Goal: Information Seeking & Learning: Find specific fact

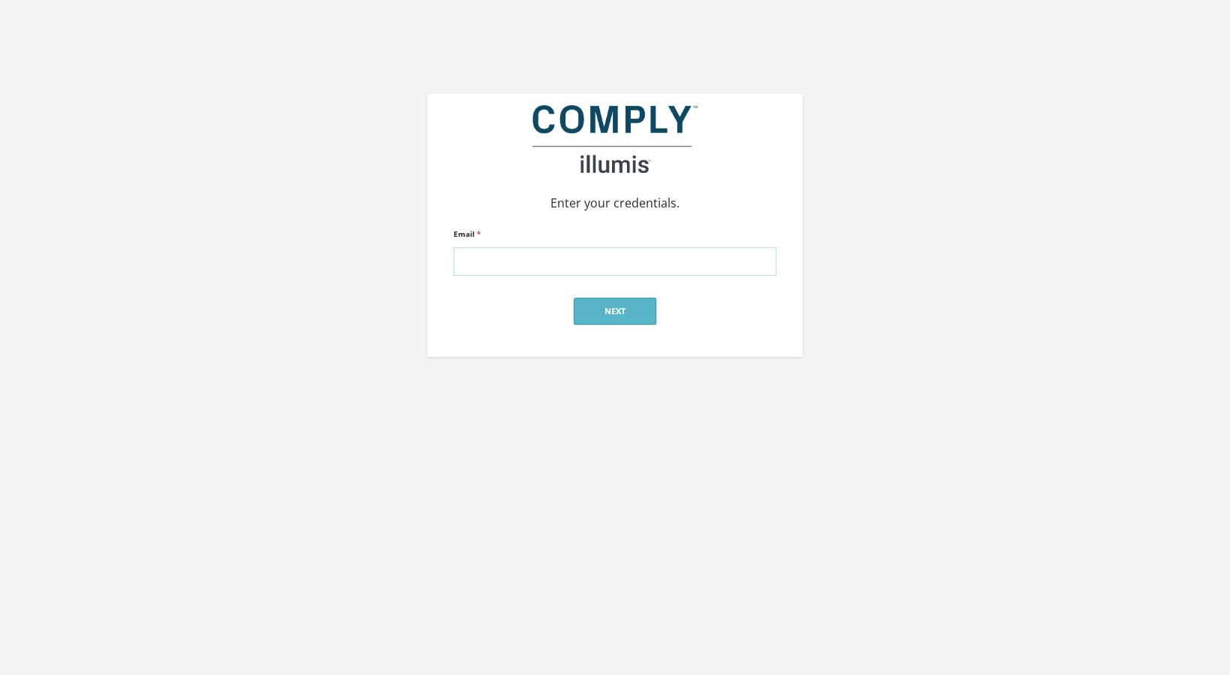
type input "[EMAIL_ADDRESS][DOMAIN_NAME]"
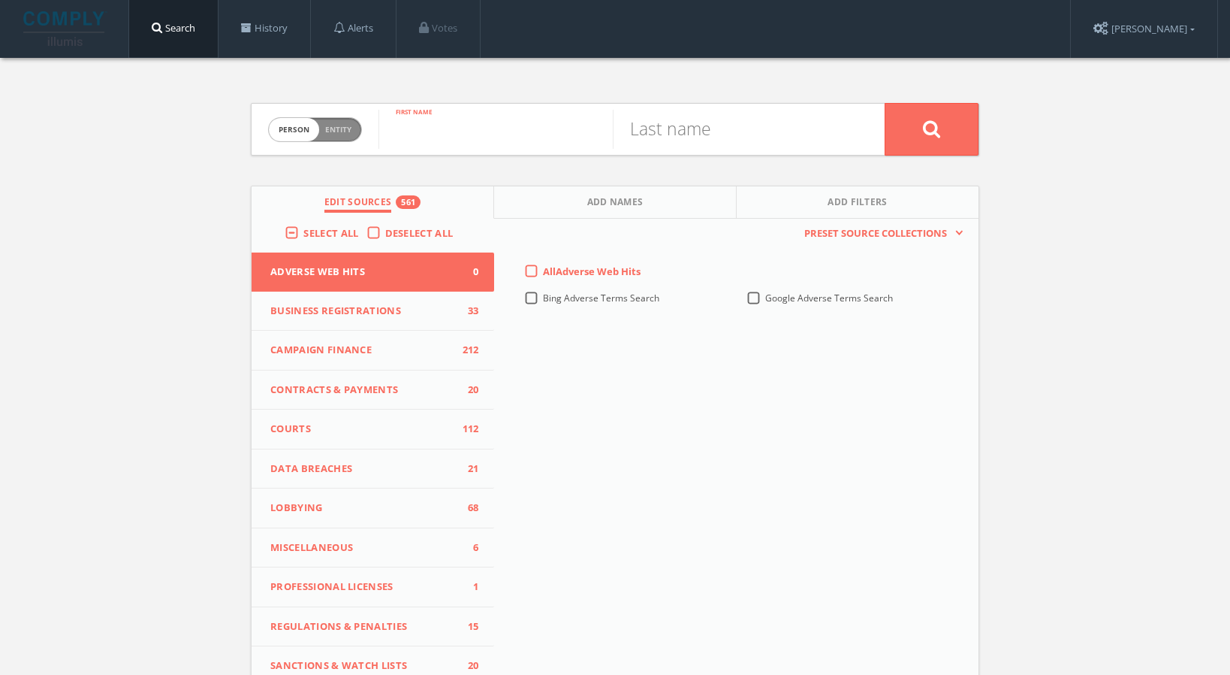
click at [518, 128] on input "text" at bounding box center [496, 129] width 234 height 39
type input "a"
type input "[PERSON_NAME]"
type input "counts"
click at [931, 133] on icon at bounding box center [932, 128] width 18 height 19
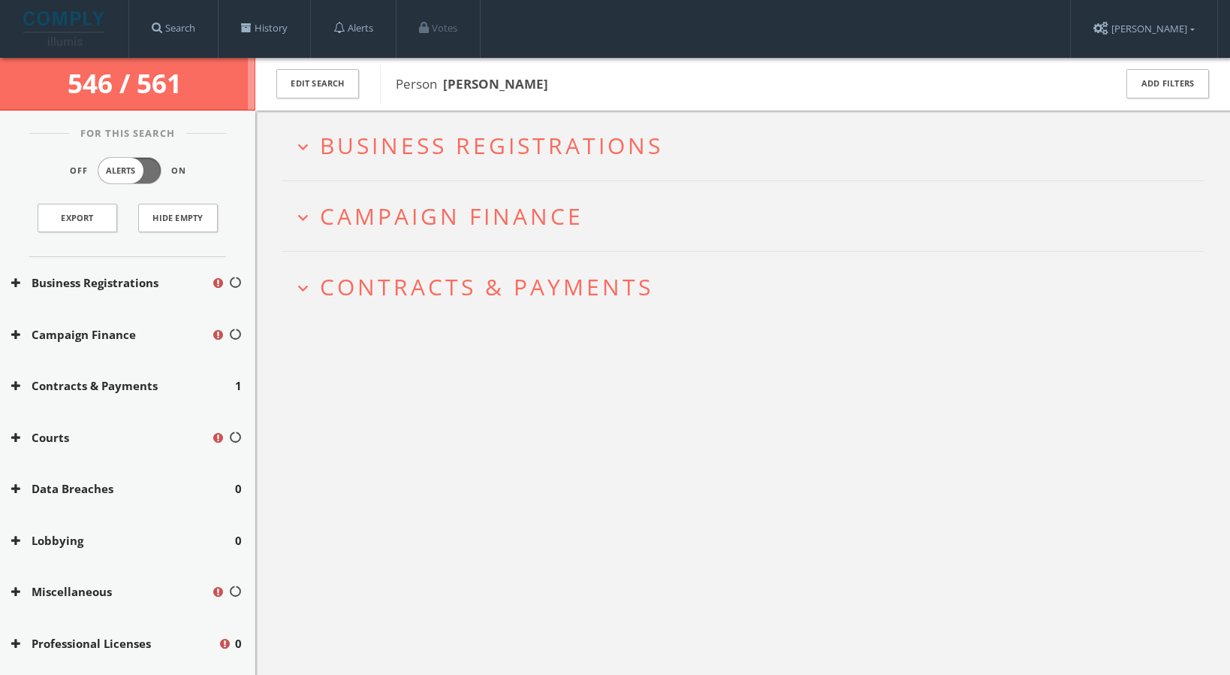
click at [497, 147] on span "Business Registrations" at bounding box center [491, 145] width 343 height 31
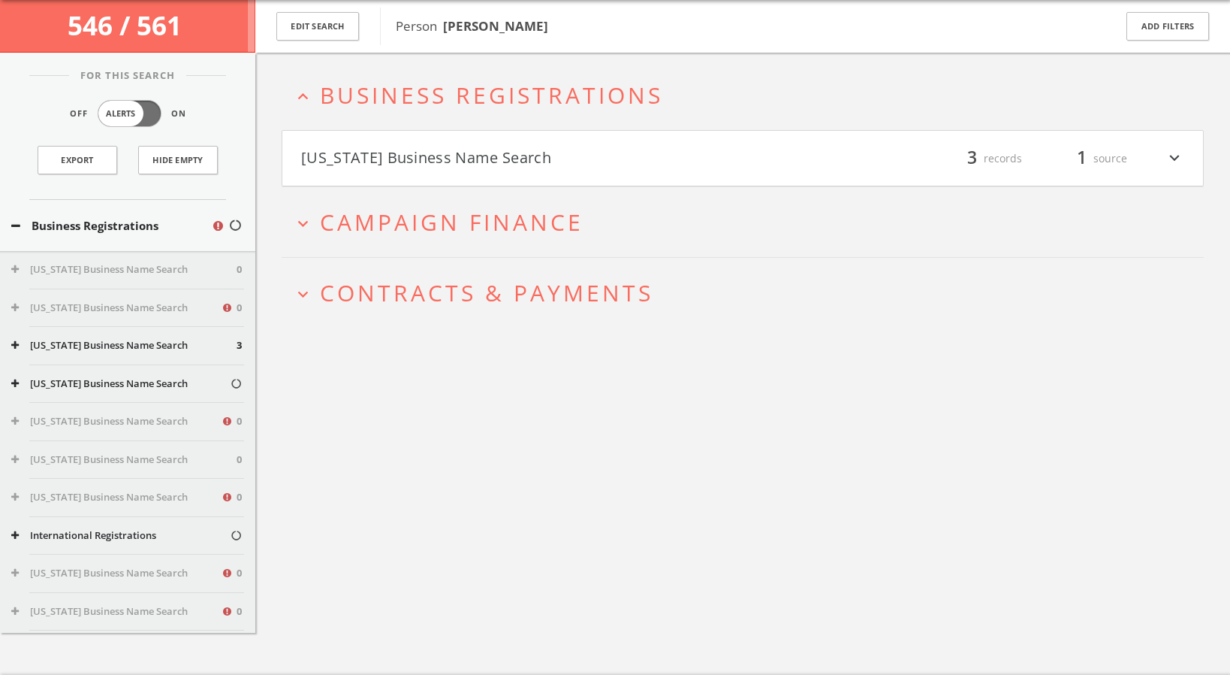
click at [497, 158] on button "[US_STATE] Business Name Search" at bounding box center [522, 159] width 442 height 26
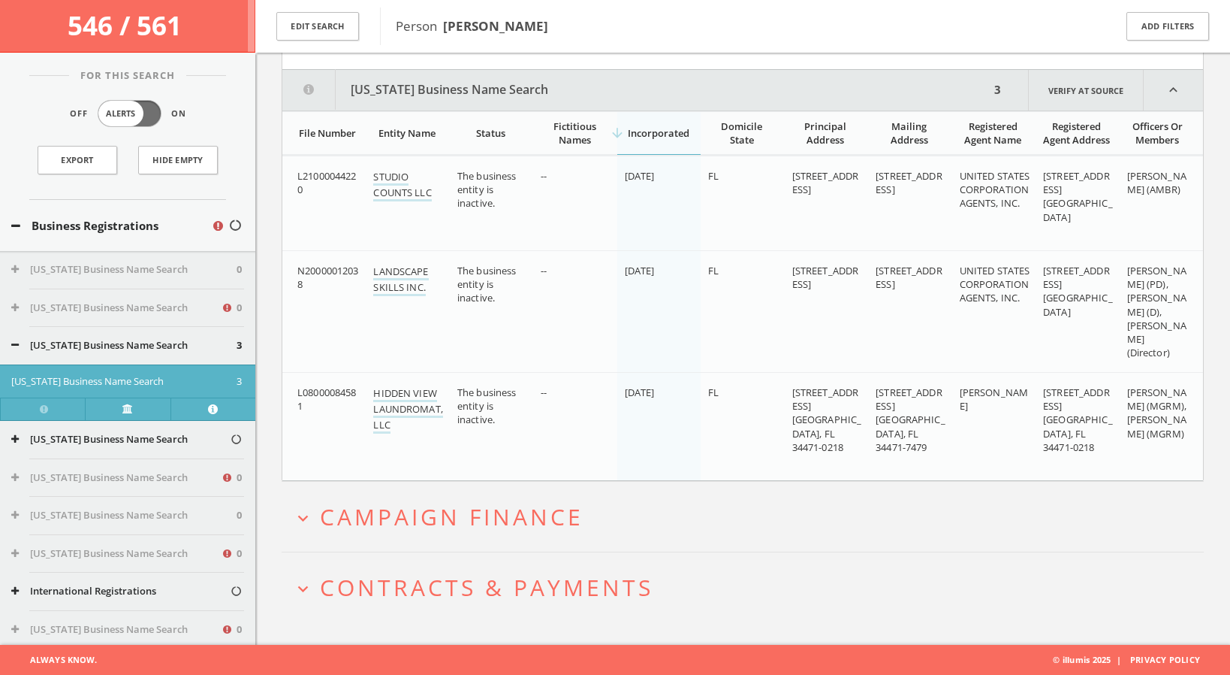
scroll to position [188, 0]
click at [398, 509] on span "Campaign Finance" at bounding box center [452, 516] width 264 height 31
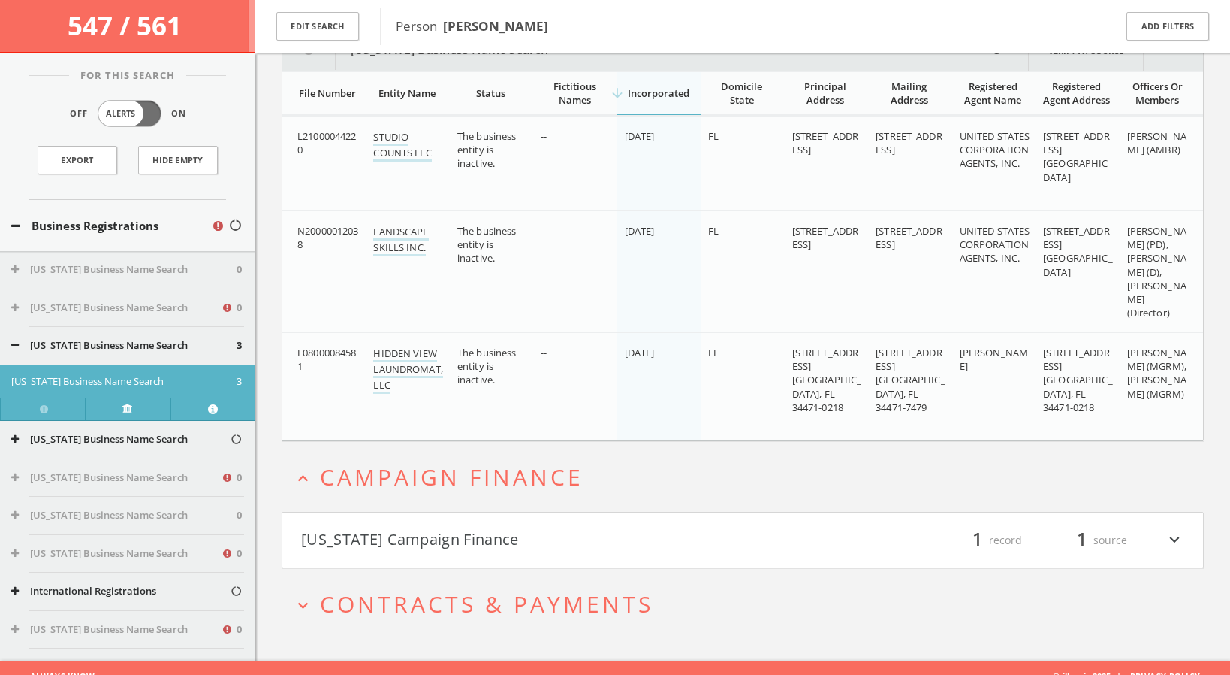
scroll to position [245, 0]
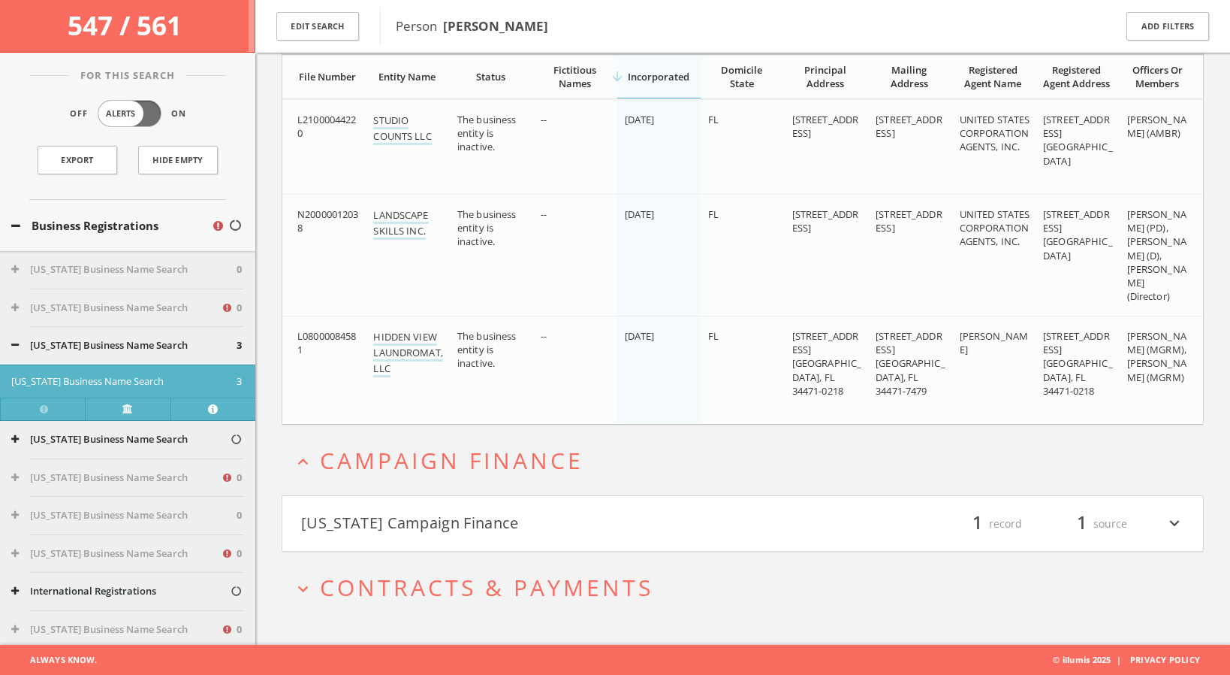
click at [396, 521] on button "[US_STATE] Campaign Finance" at bounding box center [522, 524] width 442 height 26
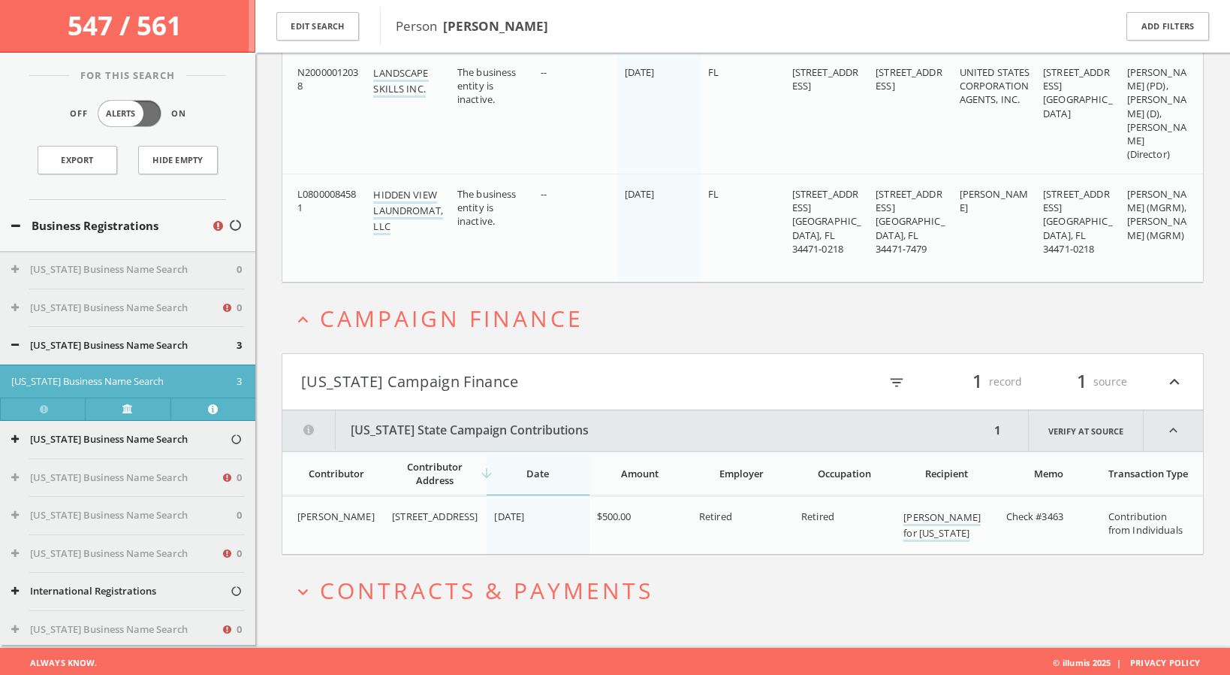
scroll to position [389, 0]
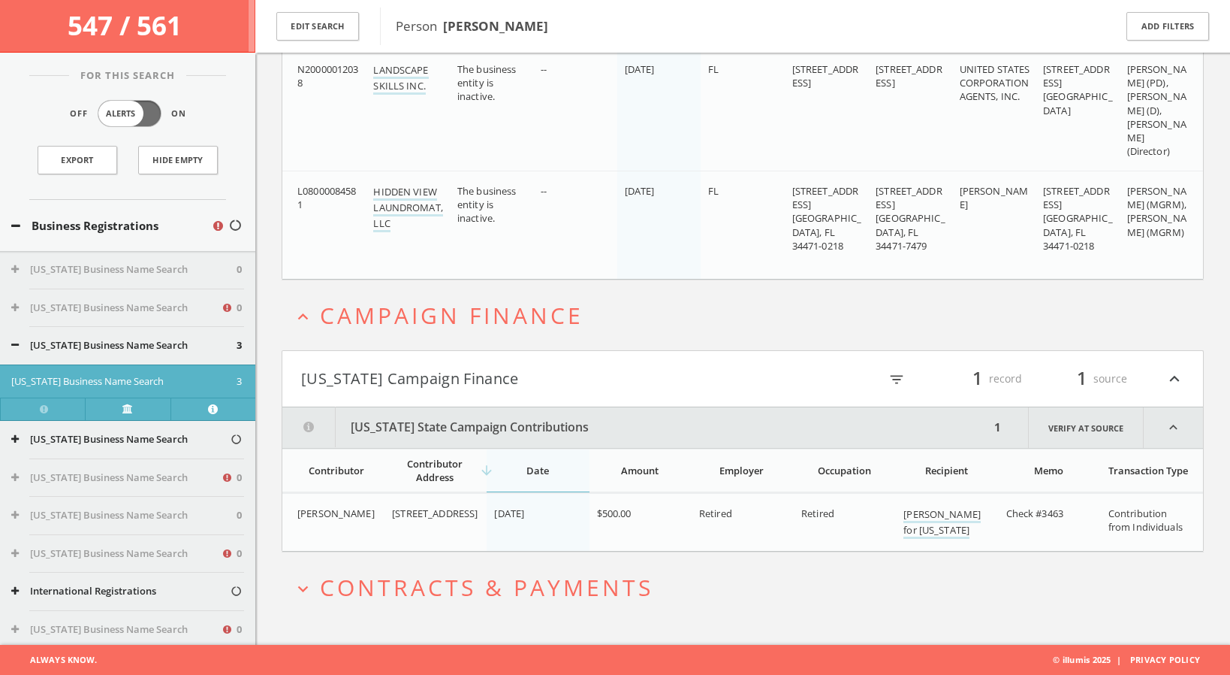
click at [367, 587] on span "Contracts & Payments" at bounding box center [487, 587] width 334 height 31
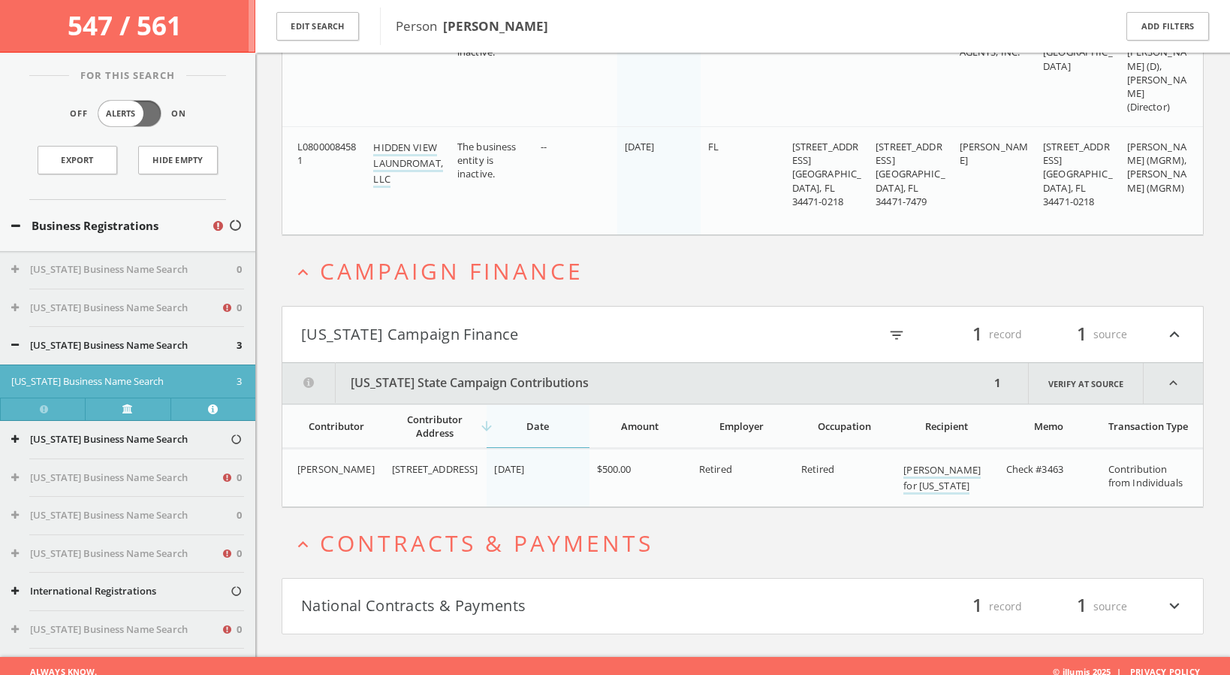
scroll to position [446, 0]
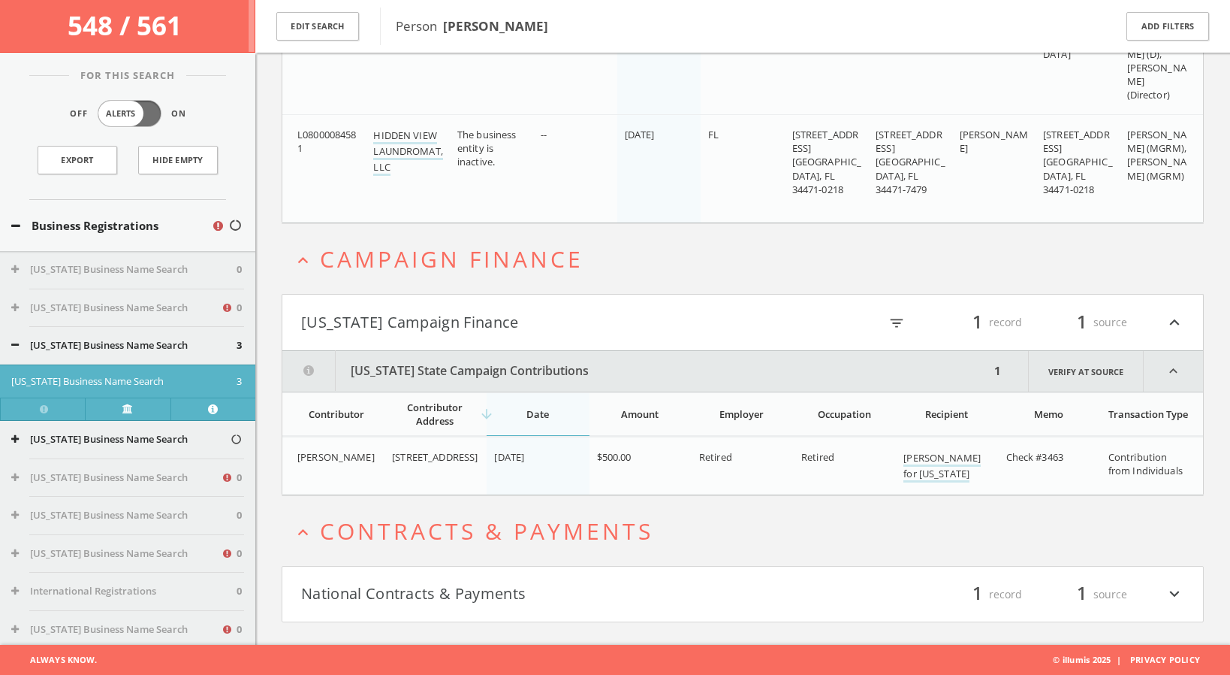
click at [418, 593] on button "National Contracts & Payments" at bounding box center [522, 594] width 442 height 26
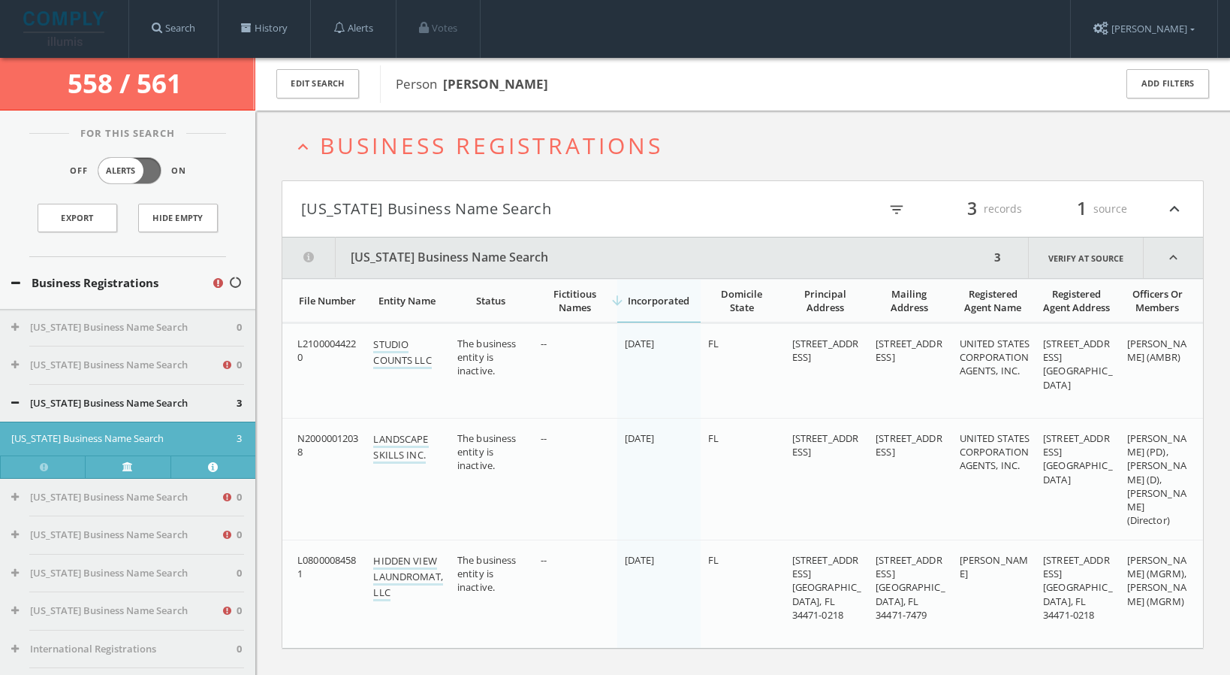
scroll to position [0, 0]
click at [335, 89] on button "Edit Search" at bounding box center [317, 83] width 83 height 29
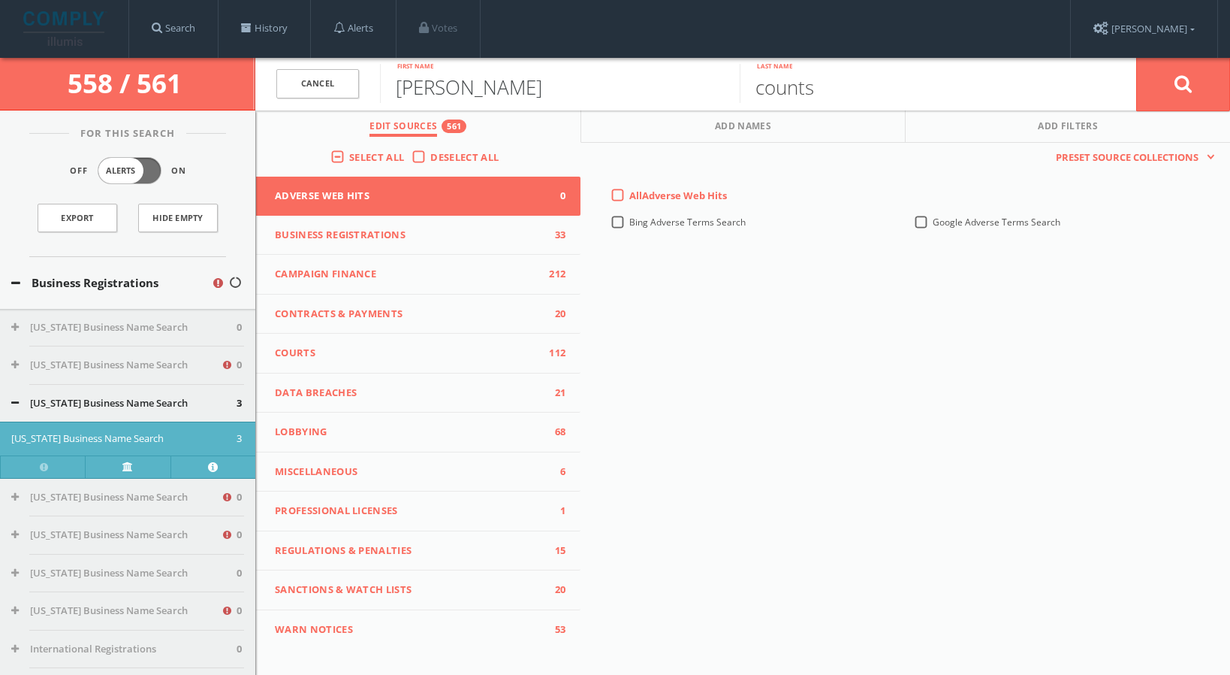
click at [436, 86] on input "maria" at bounding box center [560, 83] width 360 height 39
type input "judith"
type input "marx"
click at [629, 198] on label "All Adverse Web Hits" at bounding box center [678, 196] width 98 height 15
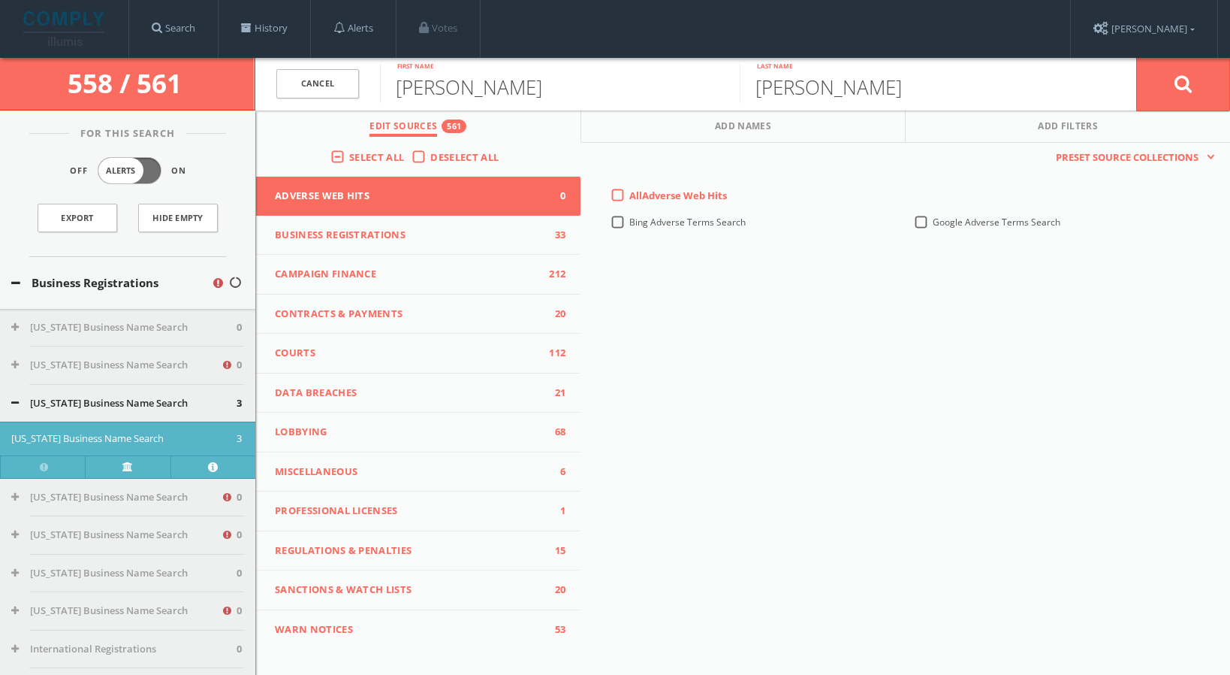
click at [0, 0] on Hits-all-0 "All Adverse Web Hits" at bounding box center [0, 0] width 0 height 0
click at [1154, 89] on button at bounding box center [1183, 84] width 94 height 54
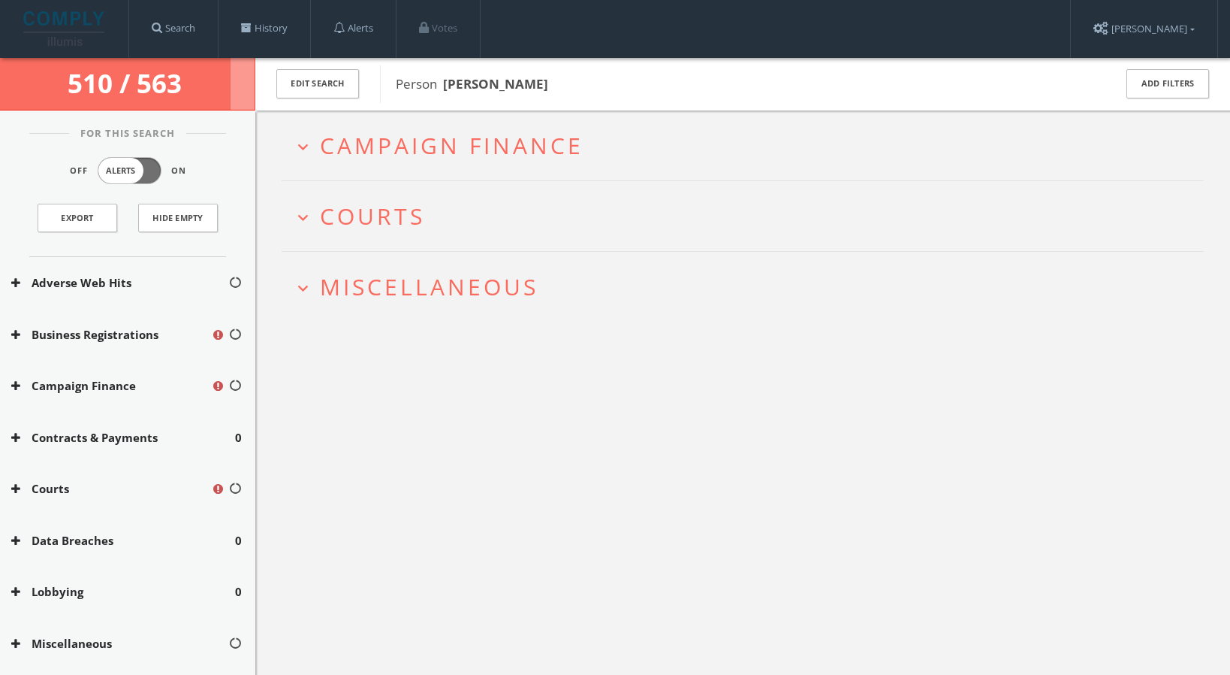
click at [565, 143] on span "Campaign Finance" at bounding box center [452, 145] width 264 height 31
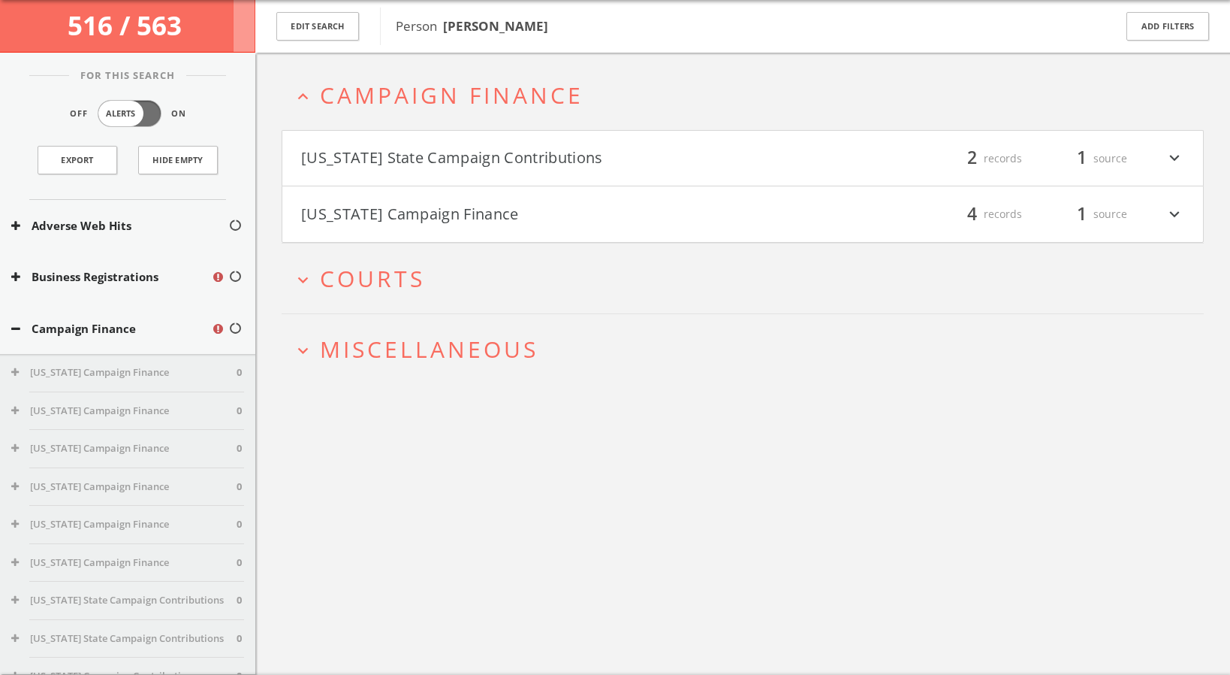
click at [424, 274] on span "Courts" at bounding box center [372, 278] width 105 height 31
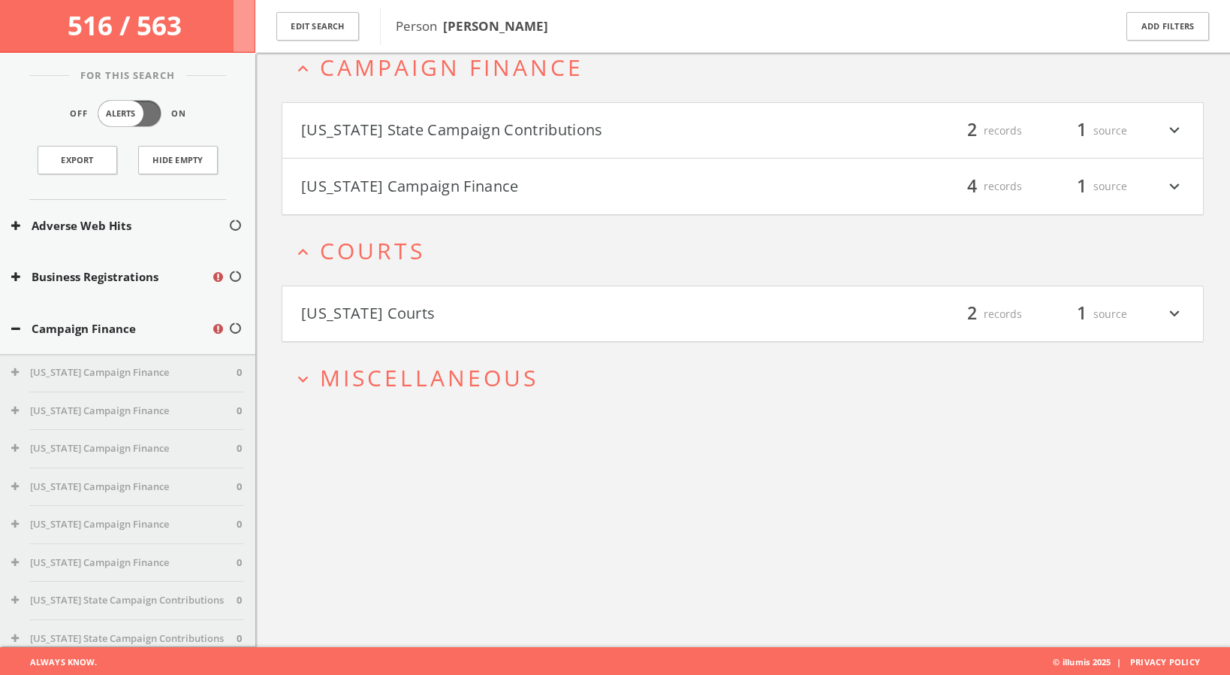
scroll to position [87, 0]
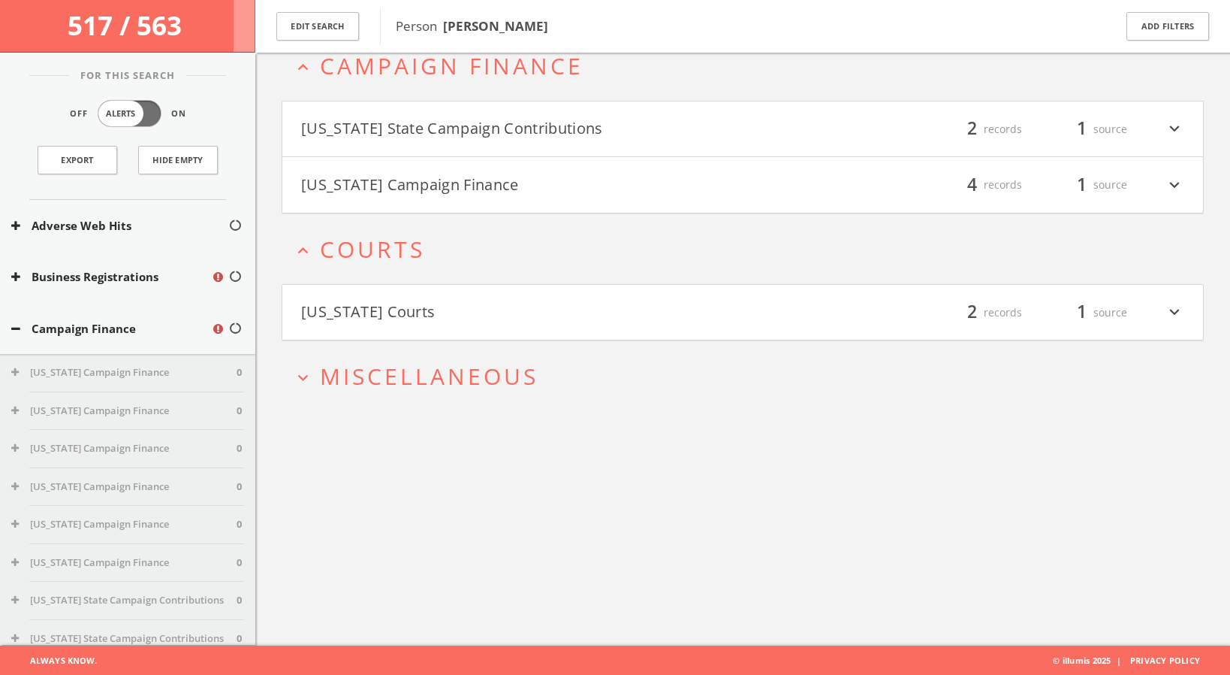
click at [431, 373] on span "Miscellaneous" at bounding box center [429, 376] width 219 height 31
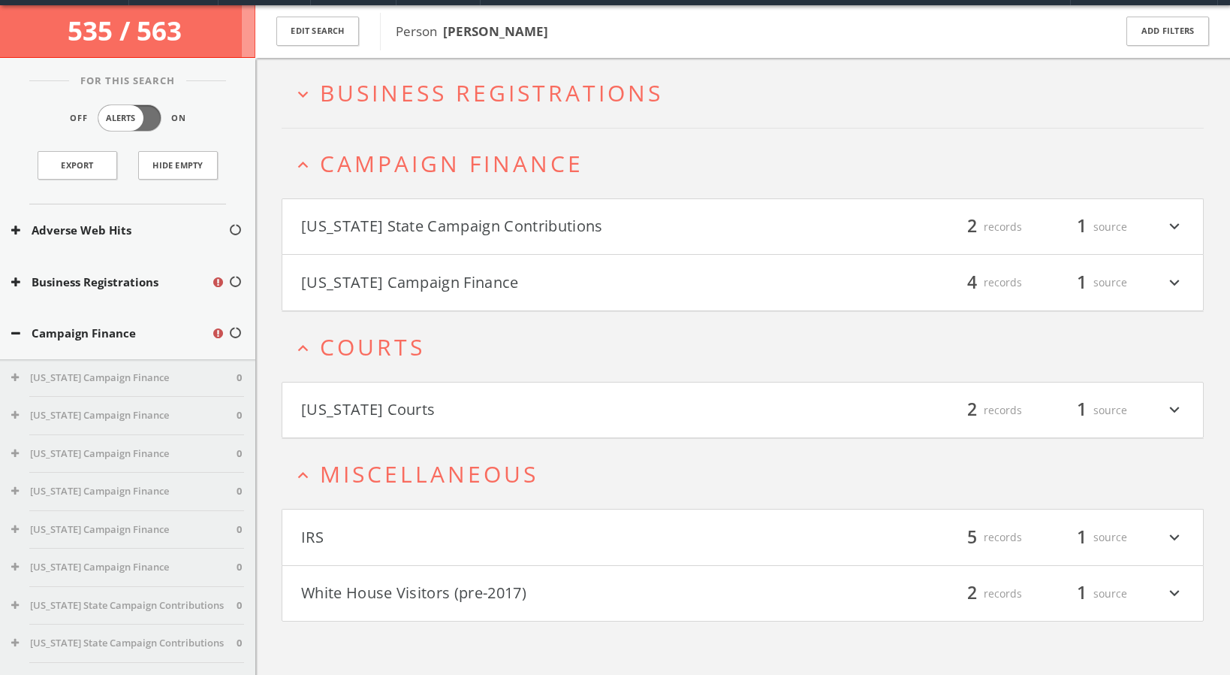
scroll to position [54, 0]
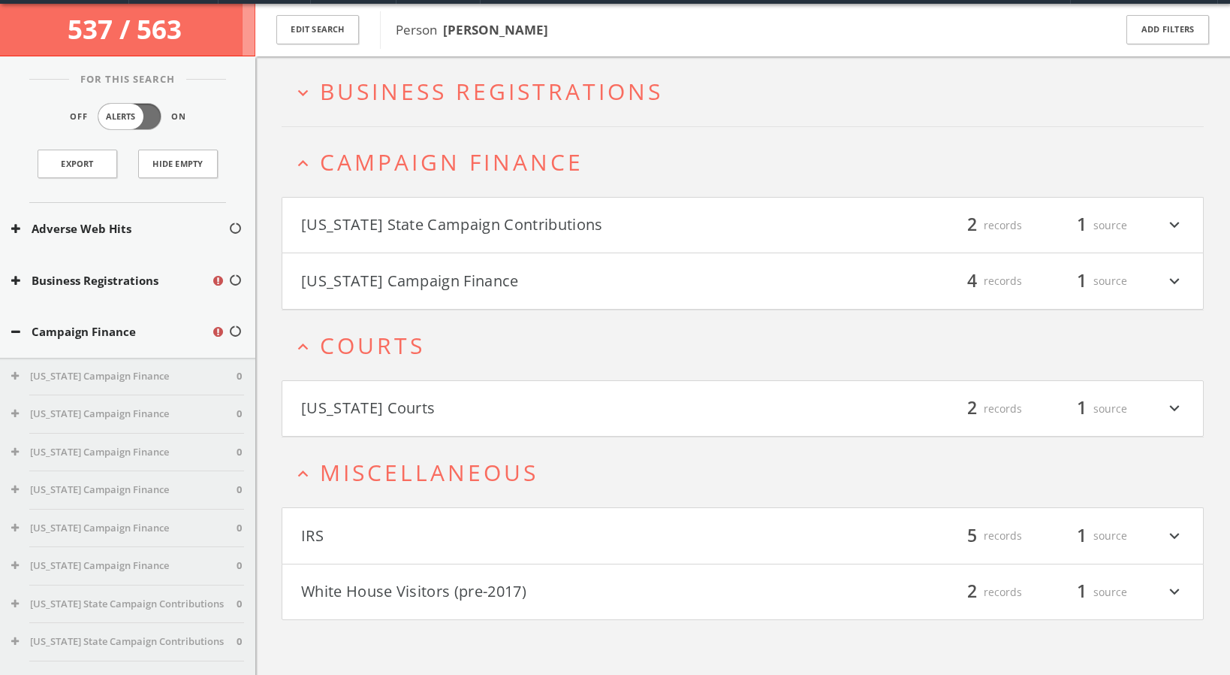
click at [556, 79] on span "Business Registrations" at bounding box center [491, 91] width 343 height 31
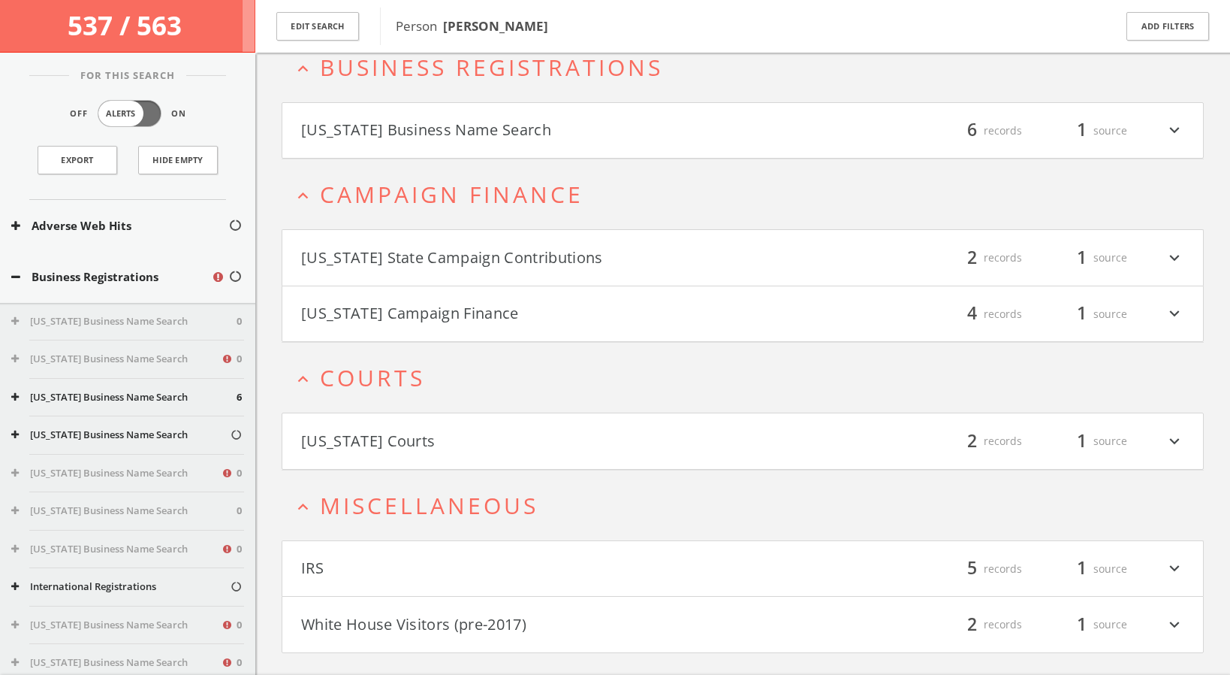
scroll to position [116, 0]
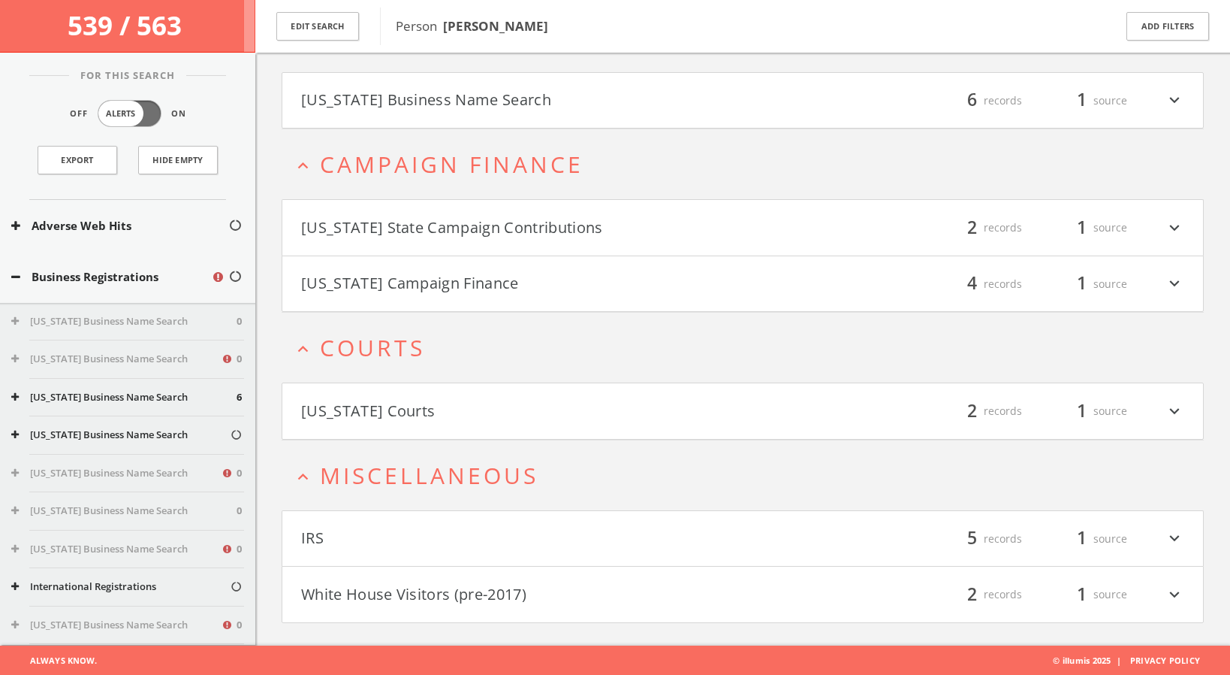
click at [539, 535] on button "IRS" at bounding box center [522, 539] width 442 height 26
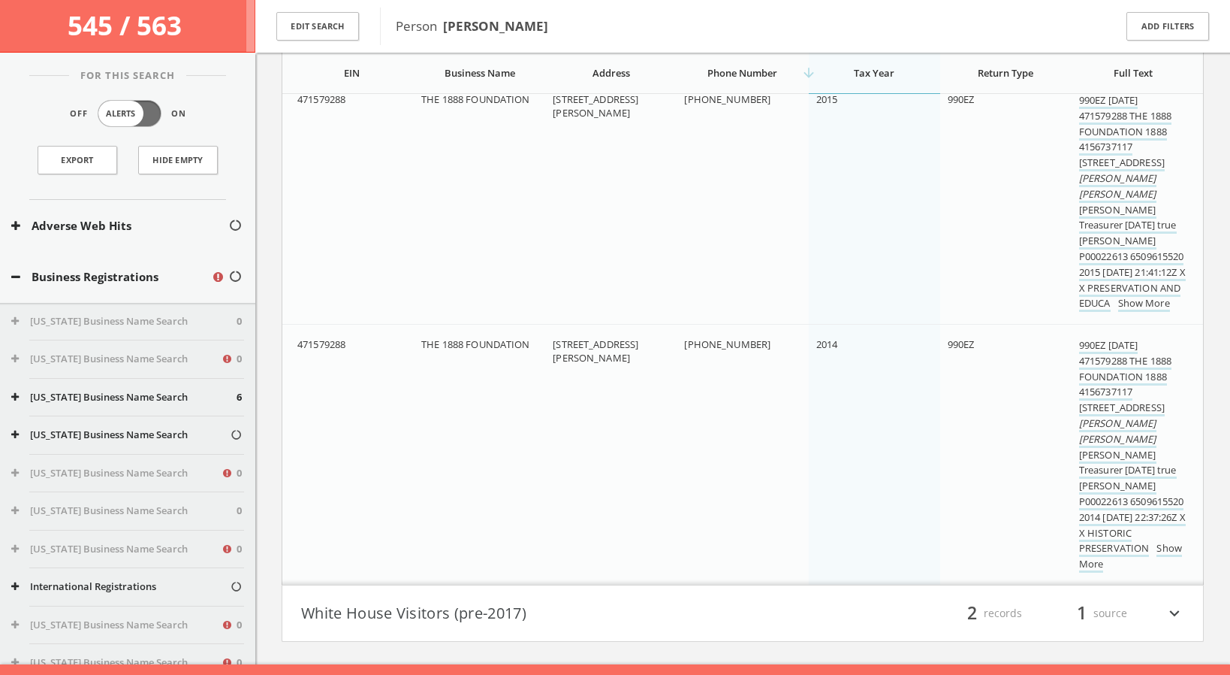
scroll to position [1441, 0]
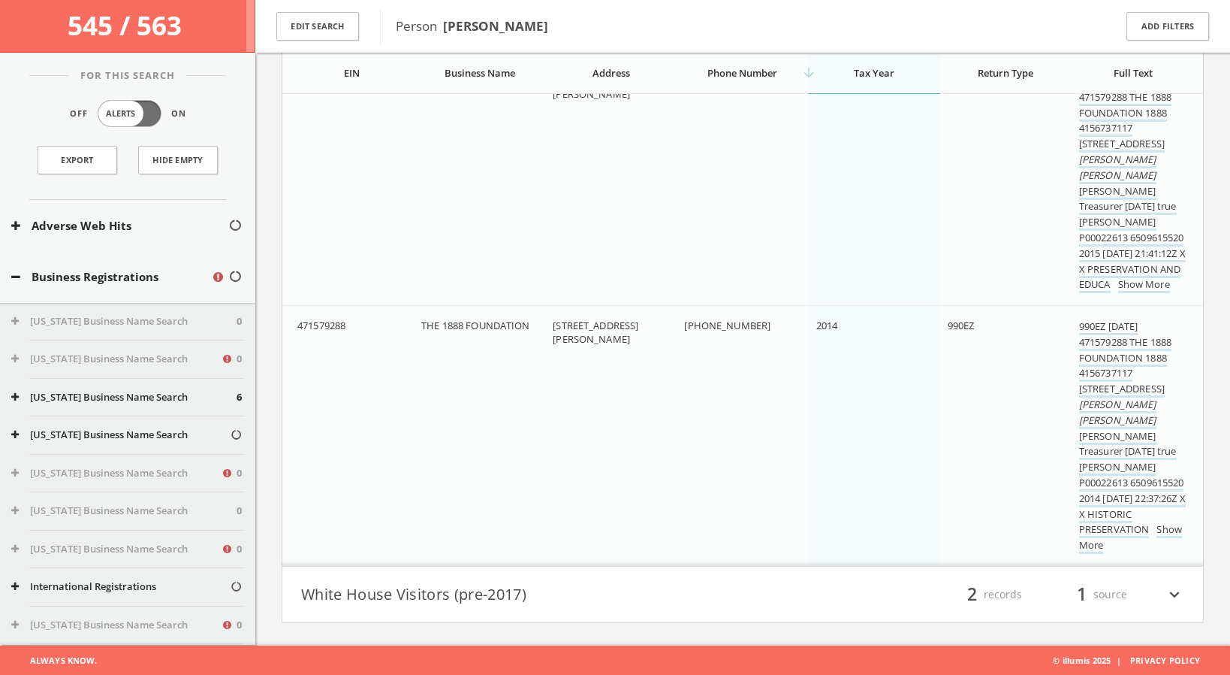
click at [530, 588] on button "White House Visitors (pre-2017)" at bounding box center [522, 594] width 442 height 26
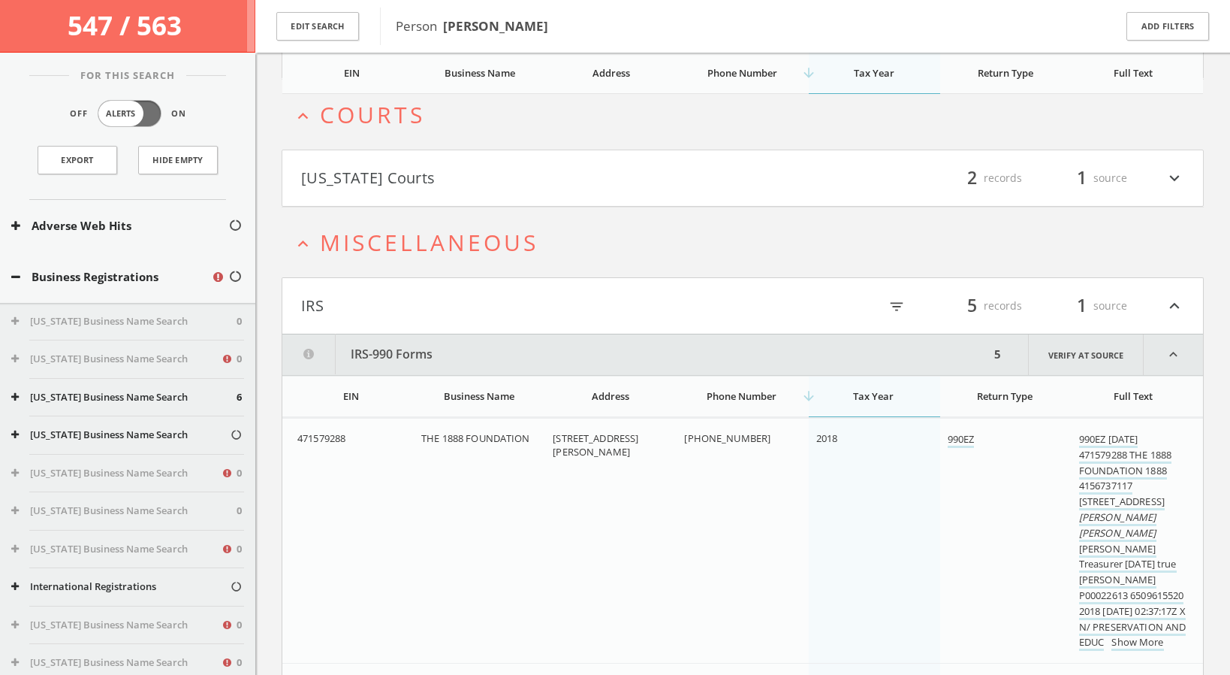
scroll to position [0, 0]
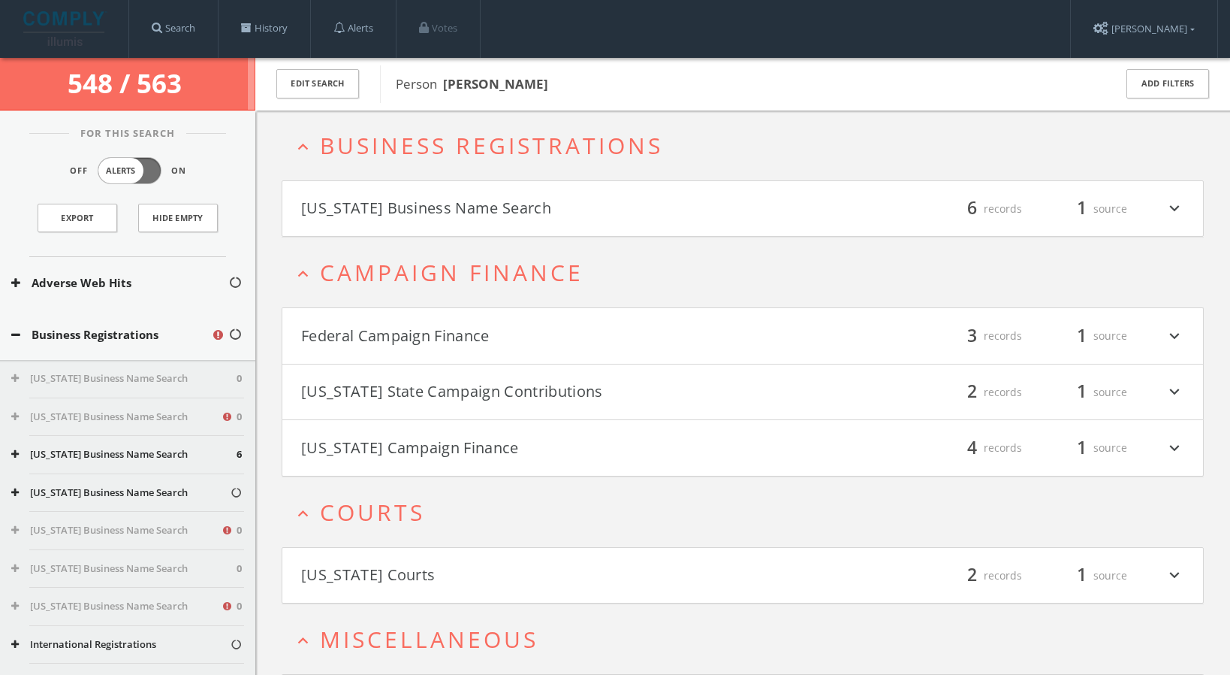
click at [457, 210] on button "Florida Business Name Search" at bounding box center [522, 209] width 442 height 26
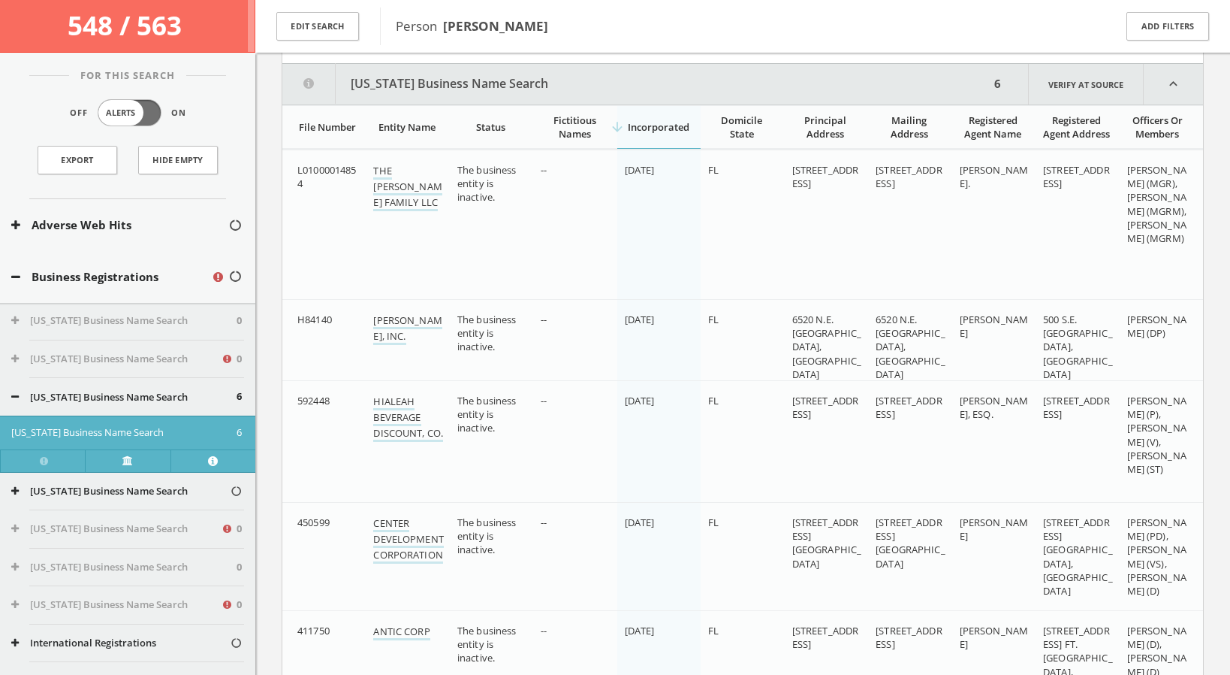
scroll to position [184, 0]
click at [474, 85] on button "Florida Business Name Search" at bounding box center [636, 81] width 708 height 41
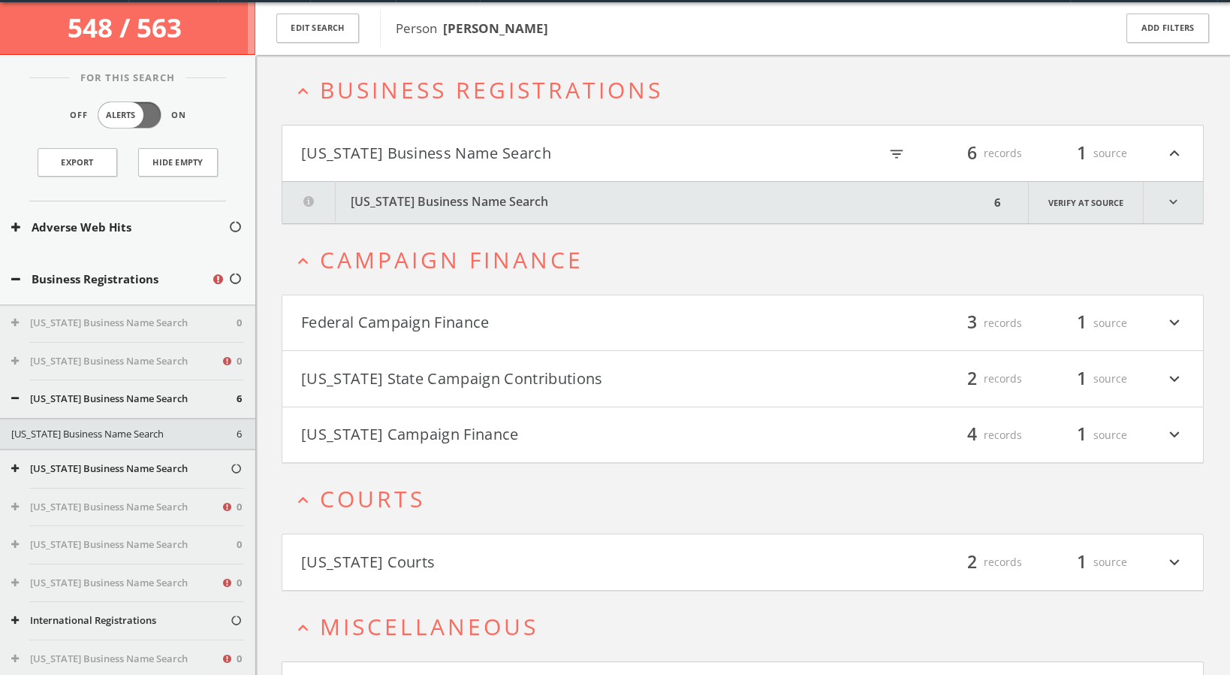
click at [497, 328] on button "Federal Campaign Finance" at bounding box center [522, 323] width 442 height 26
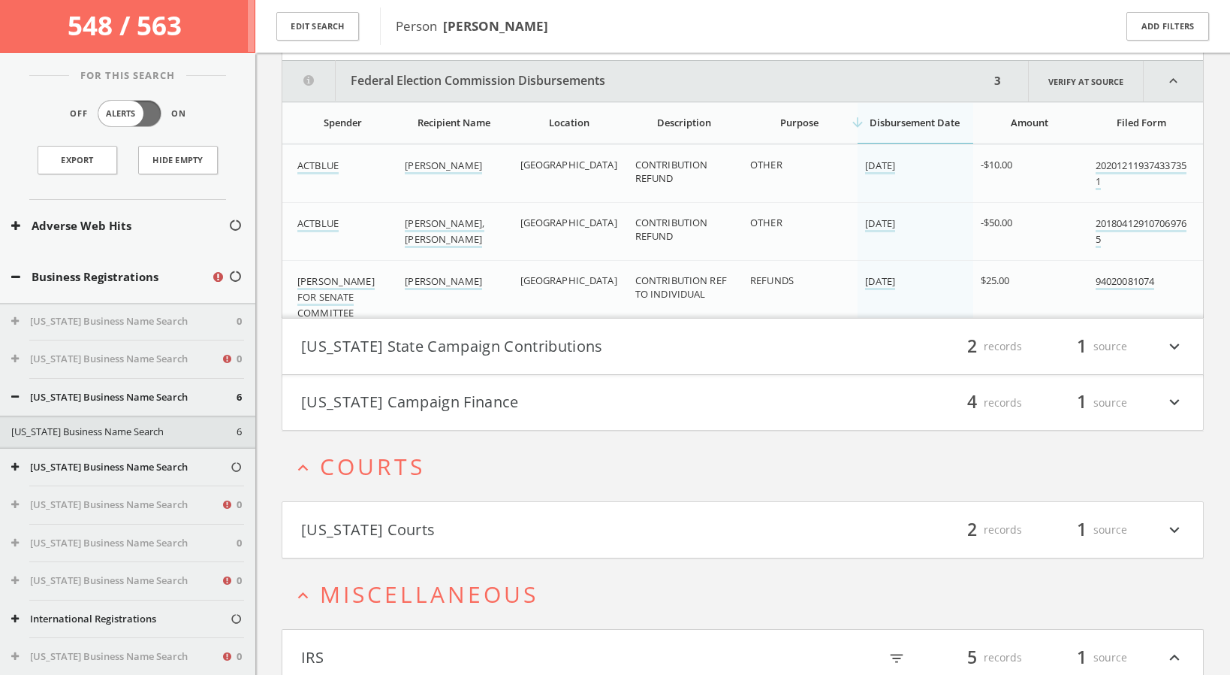
scroll to position [0, 0]
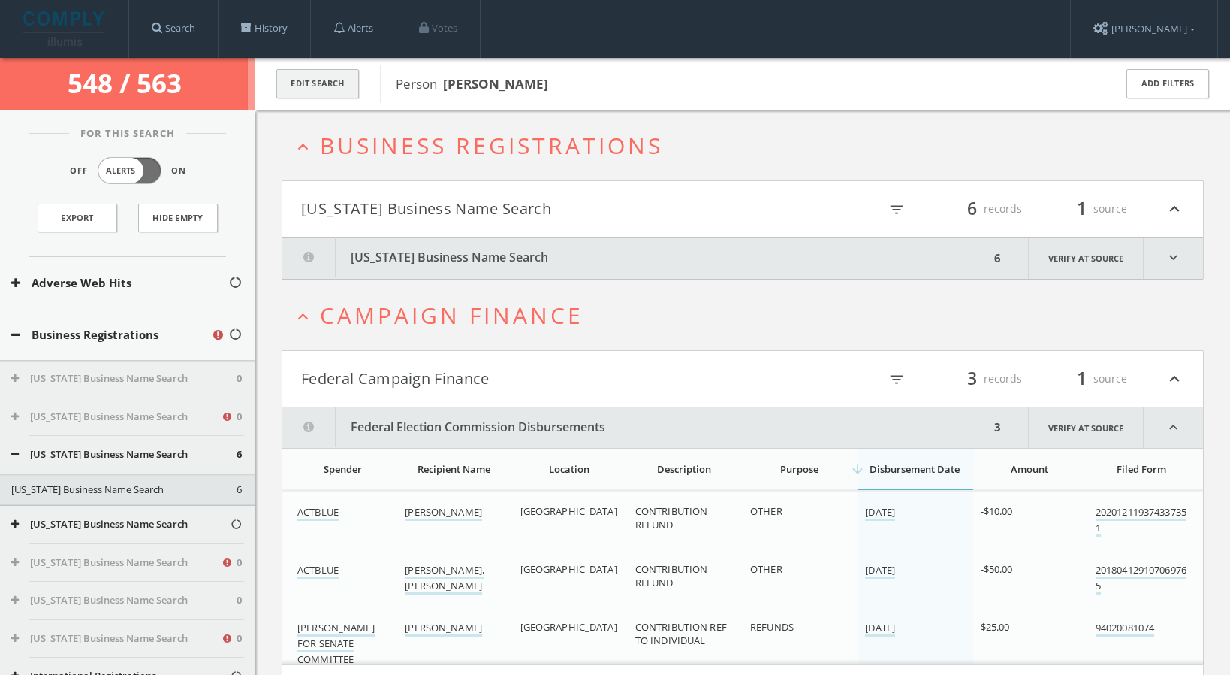
click at [333, 86] on button "Edit Search" at bounding box center [317, 83] width 83 height 29
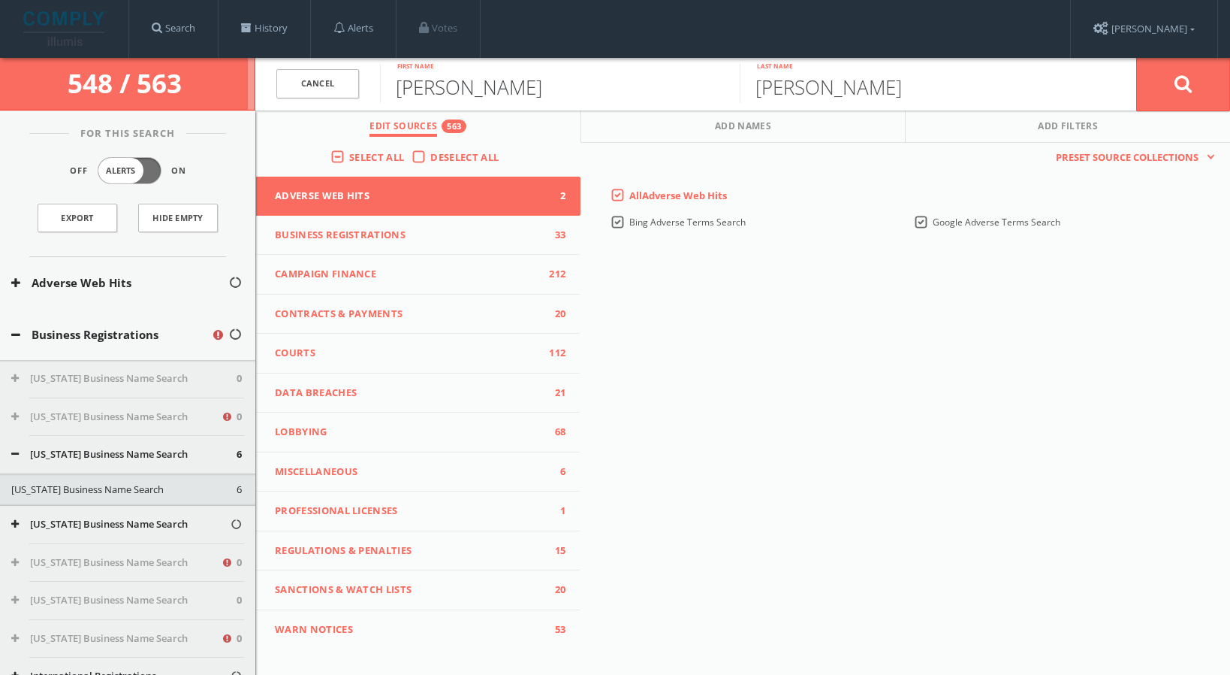
click at [430, 92] on input "judith" at bounding box center [560, 83] width 360 height 39
type input "judy"
click at [1195, 86] on button at bounding box center [1183, 84] width 94 height 54
